Goal: Information Seeking & Learning: Learn about a topic

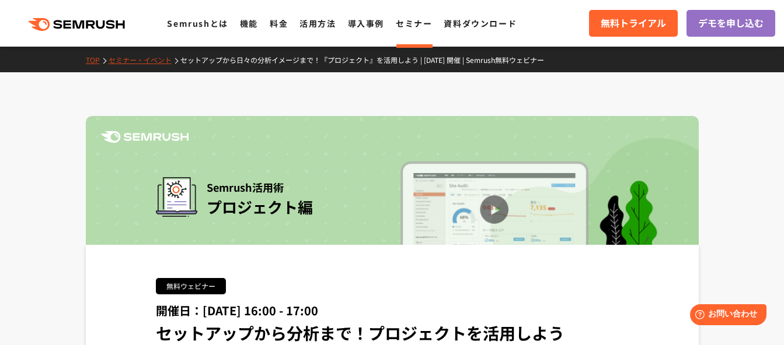
click at [288, 19] on link "料金" at bounding box center [279, 24] width 18 height 12
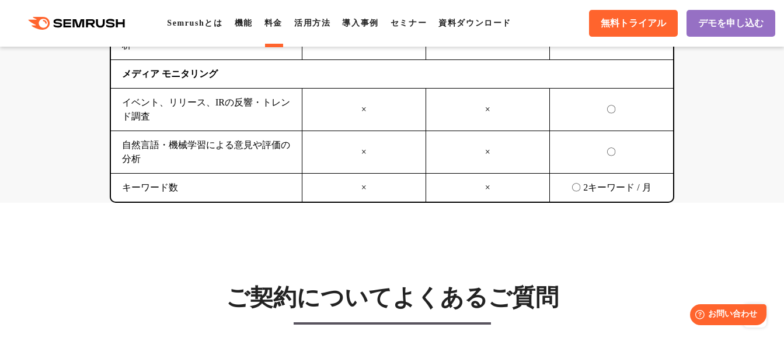
scroll to position [3384, 0]
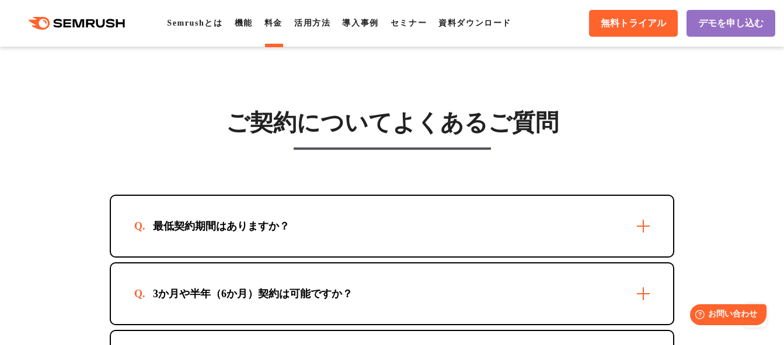
click at [565, 239] on div "最低契約期間はありますか？" at bounding box center [392, 226] width 562 height 61
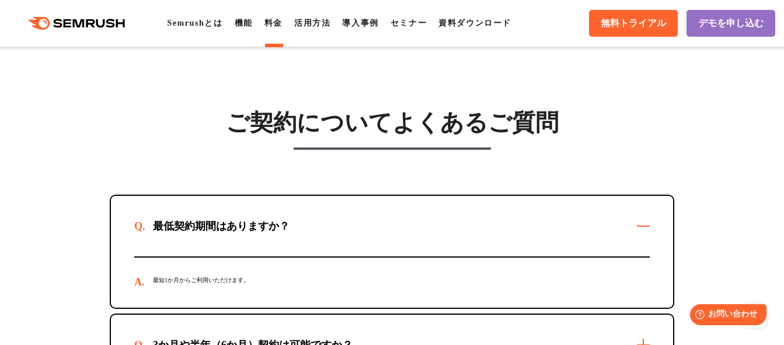
scroll to position [3501, 0]
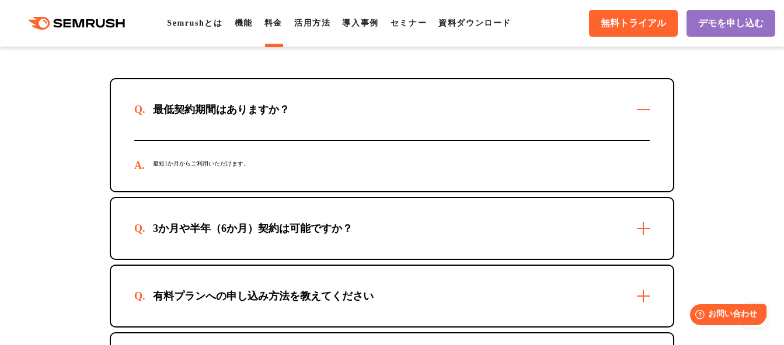
click at [383, 233] on div "3か月や半年（6か月）契約は可能ですか？" at bounding box center [392, 228] width 562 height 61
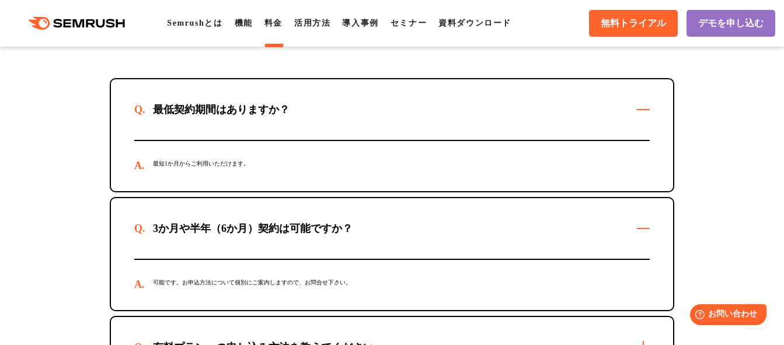
scroll to position [3617, 0]
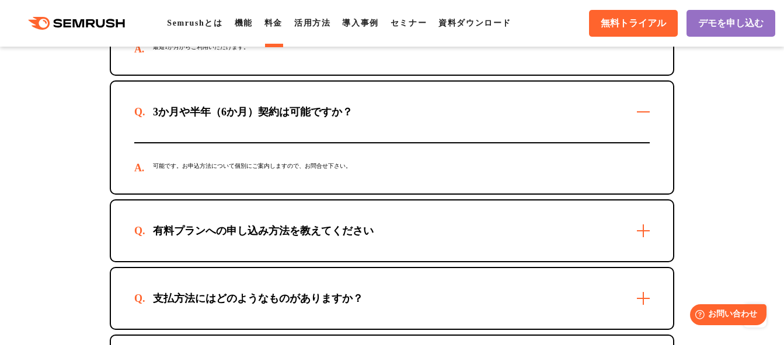
click at [365, 236] on div "有料プランへの申し込み方法を教えてください" at bounding box center [263, 231] width 258 height 14
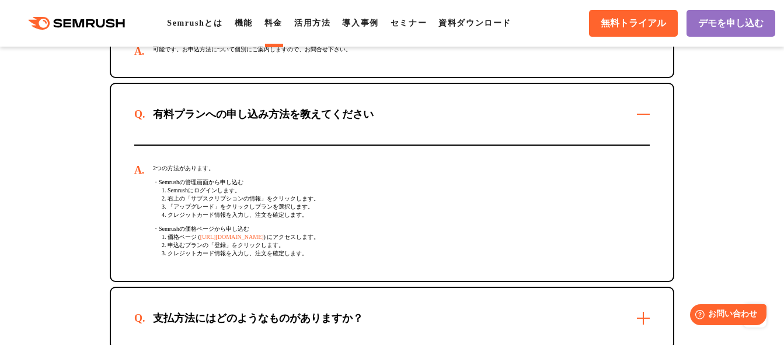
scroll to position [3967, 0]
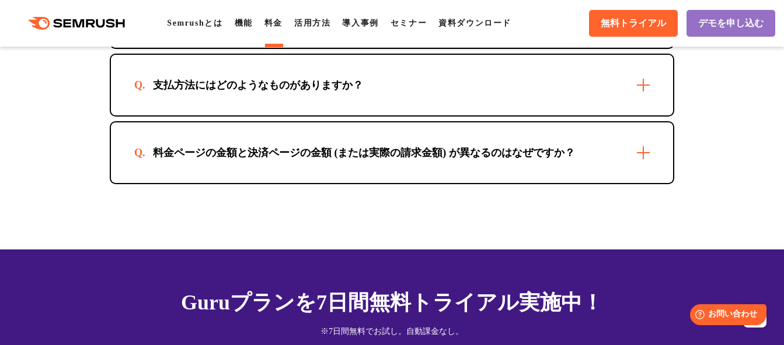
click at [345, 89] on div "支払方法にはどのようなものがありますか？" at bounding box center [257, 85] width 247 height 14
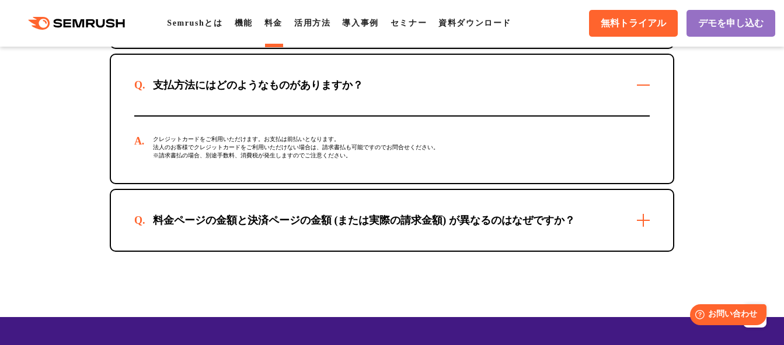
click at [368, 228] on div "料金ページの金額と決済ページの金額 (または実際の請求金額) が異なるのはなぜですか？" at bounding box center [363, 221] width 459 height 14
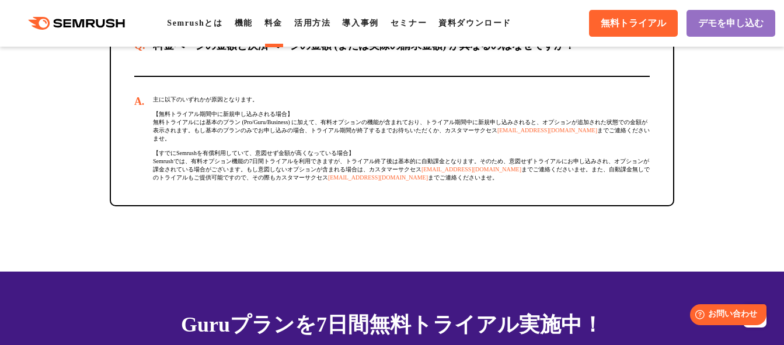
scroll to position [4376, 0]
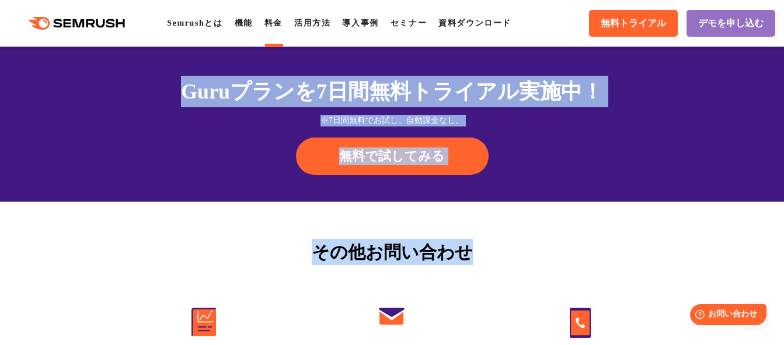
drag, startPoint x: 137, startPoint y: 86, endPoint x: 680, endPoint y: 223, distance: 560.8
